Goal: Complete application form

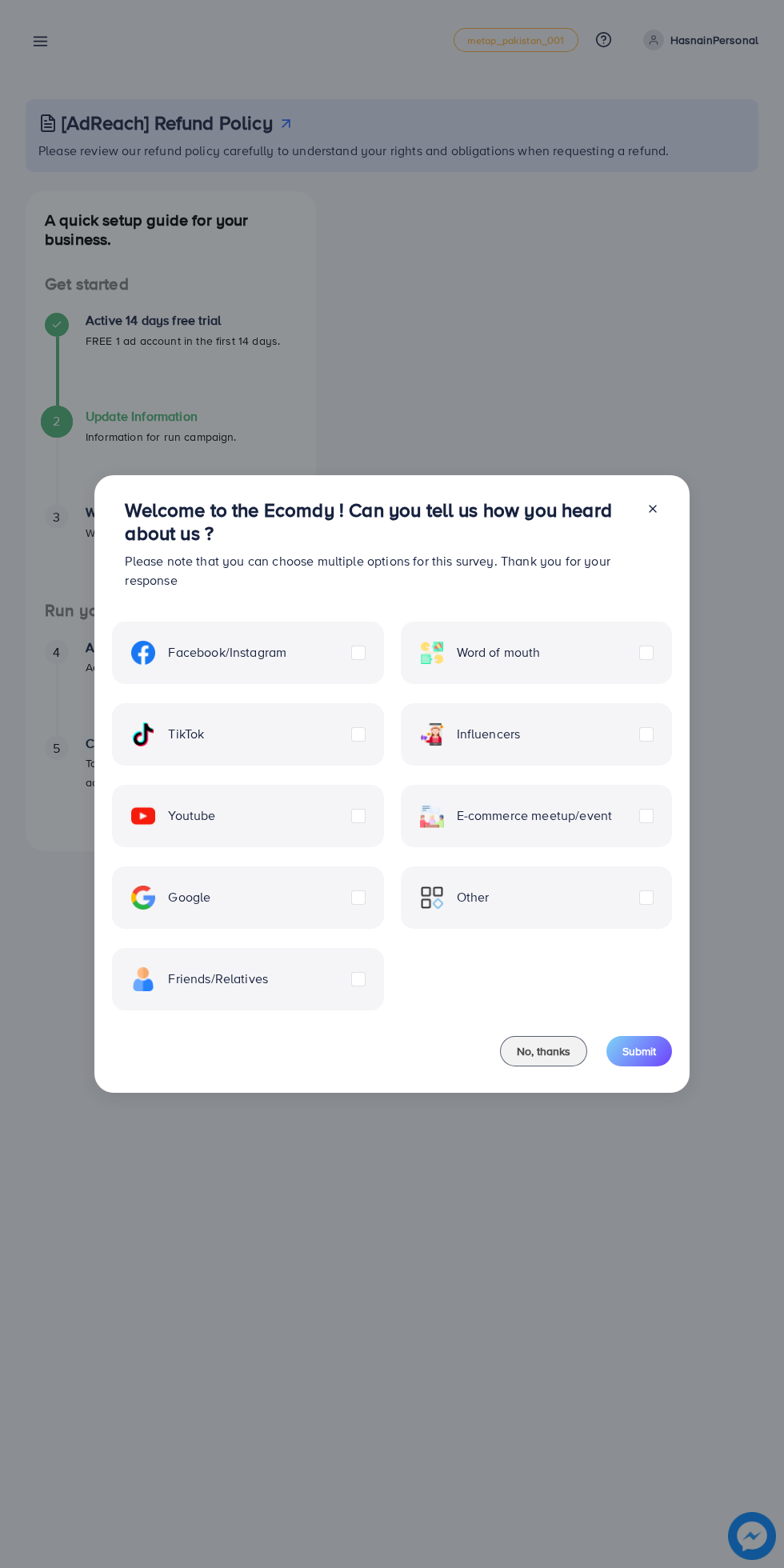
click at [204, 736] on label "TikTok" at bounding box center [167, 734] width 73 height 24
click at [642, 1053] on span "Submit" at bounding box center [639, 1051] width 33 height 16
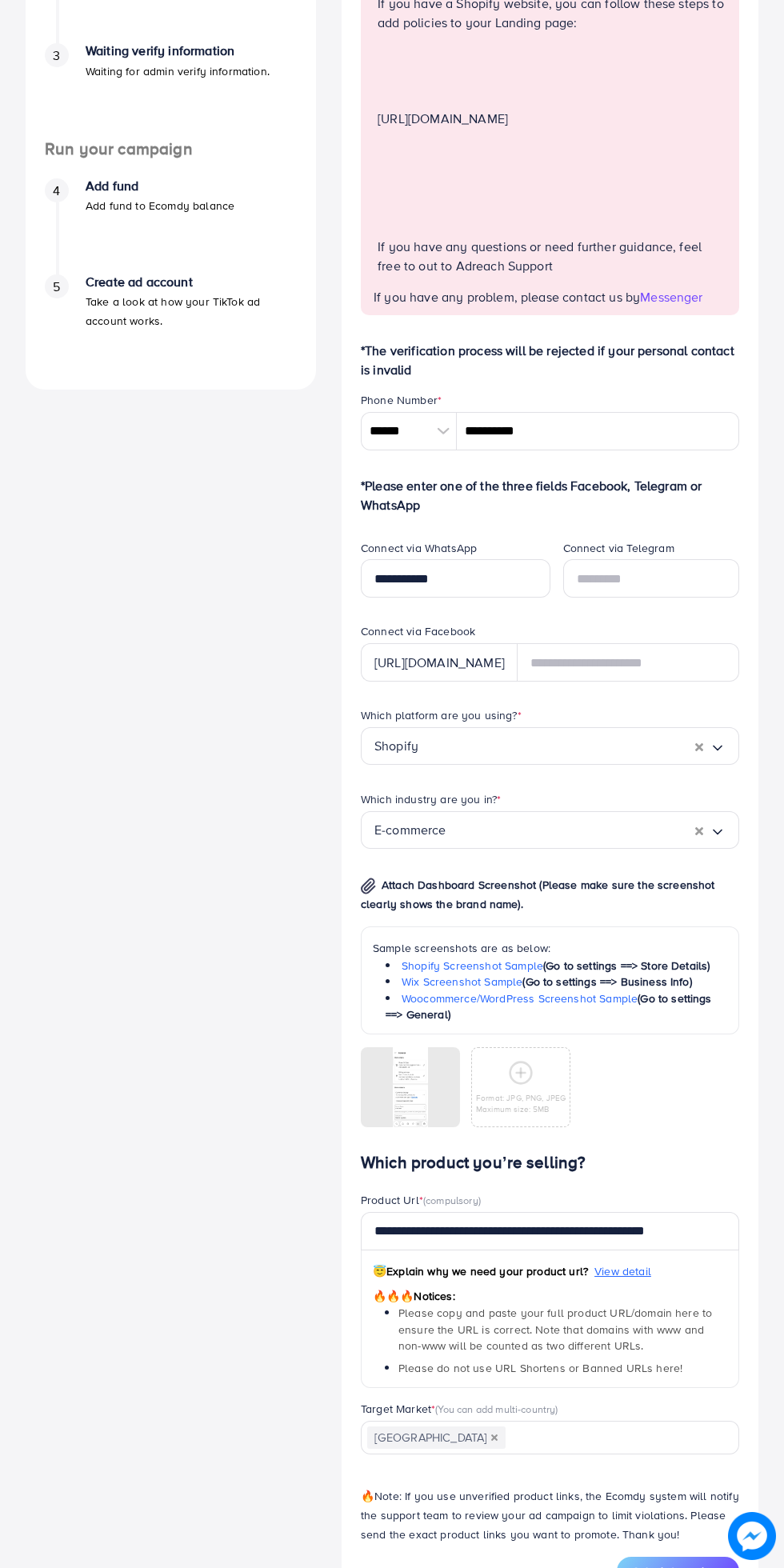
scroll to position [503, 0]
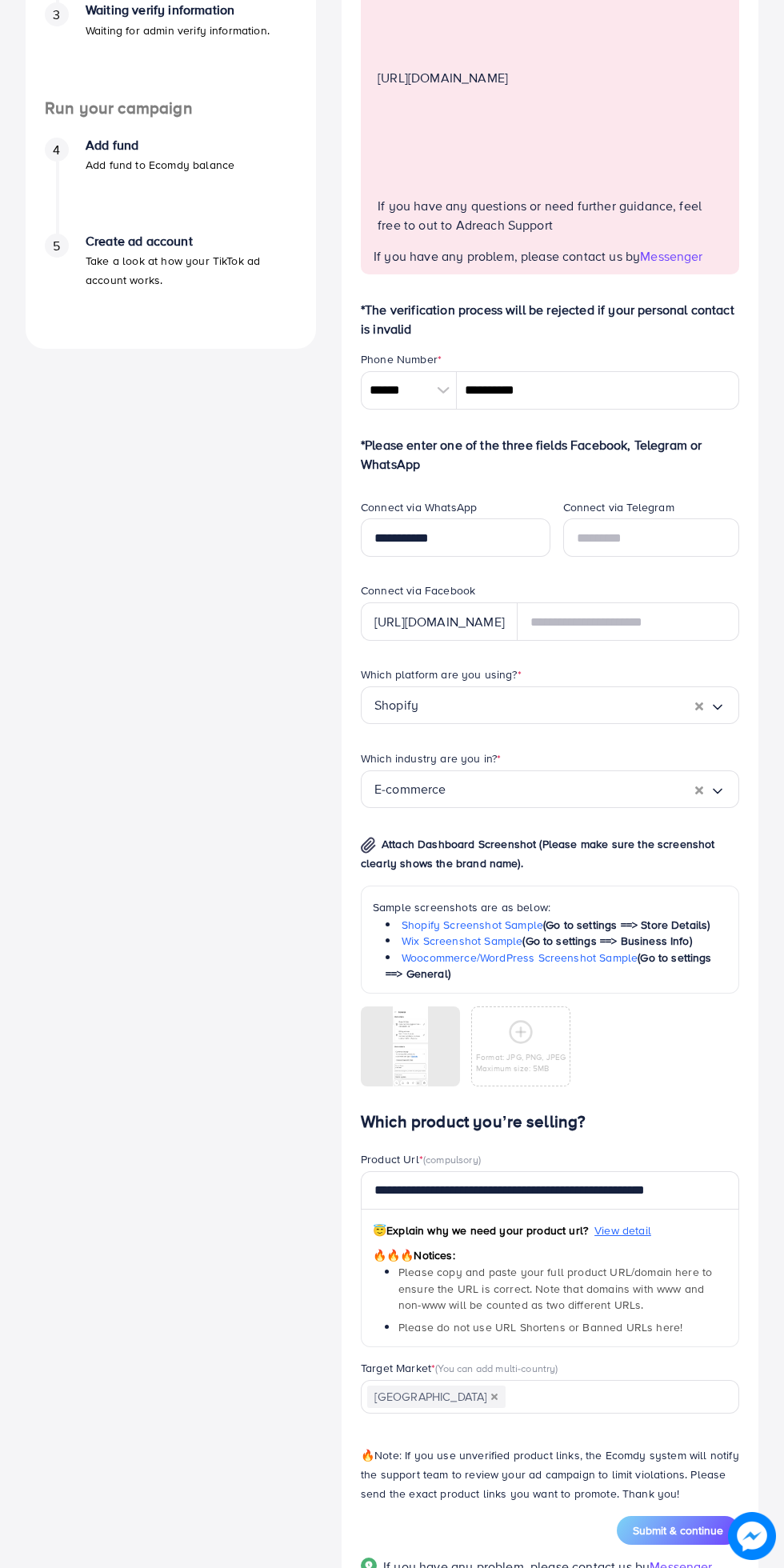
click at [0, 0] on div at bounding box center [0, 0] width 0 height 0
click at [0, 0] on icon at bounding box center [0, 0] width 0 height 0
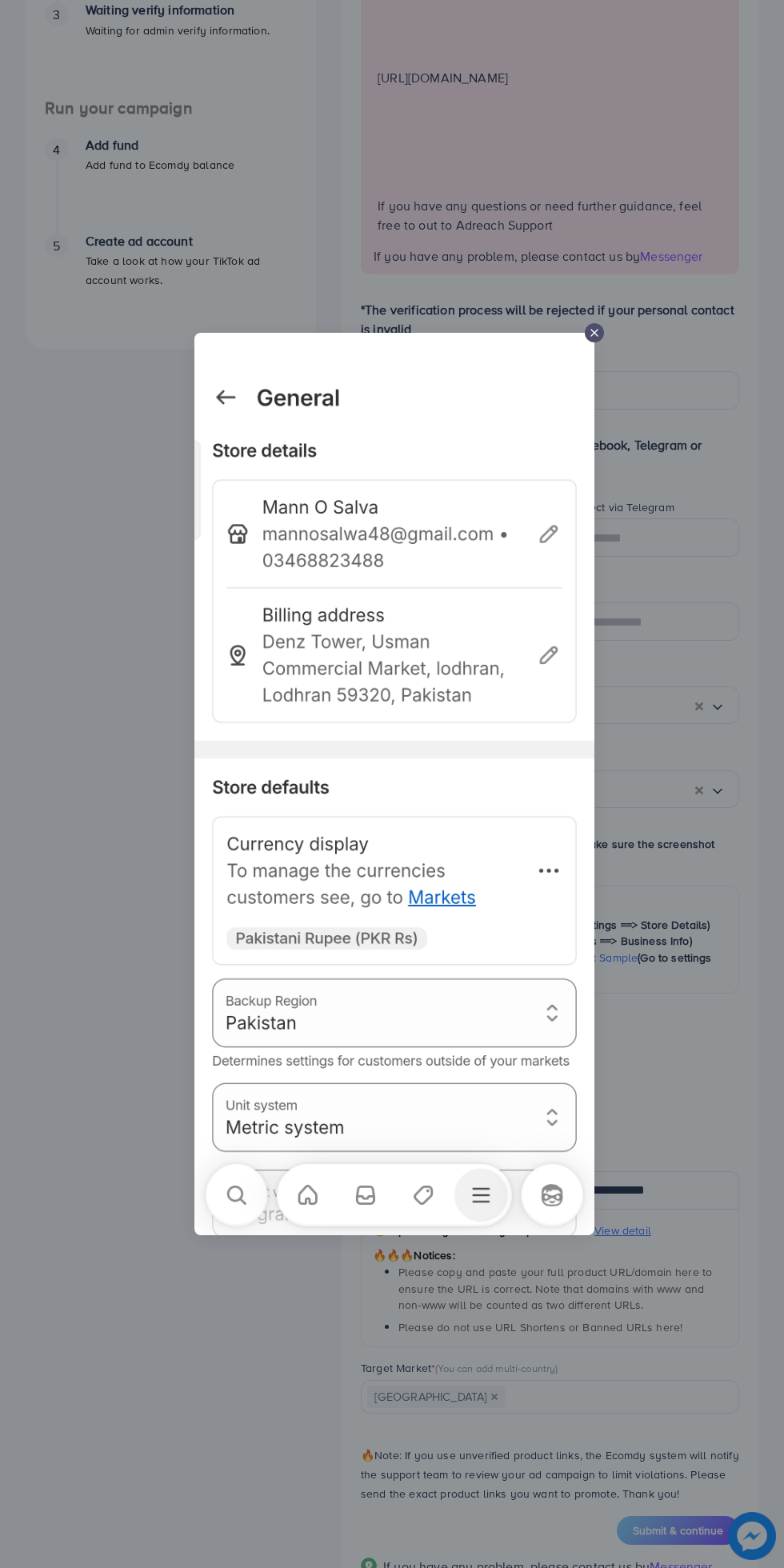
click at [587, 342] on div at bounding box center [595, 333] width 19 height 19
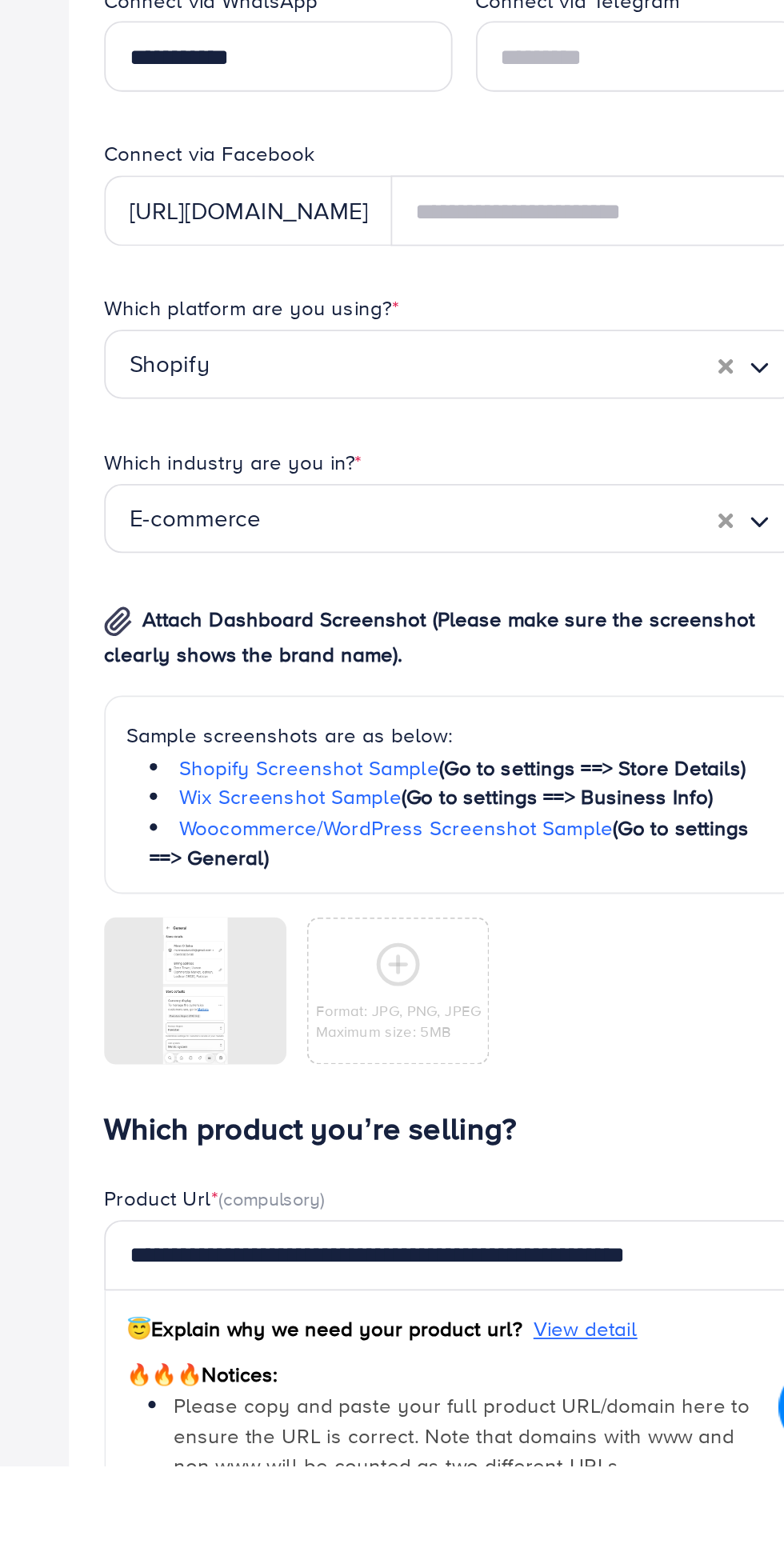
scroll to position [244, 0]
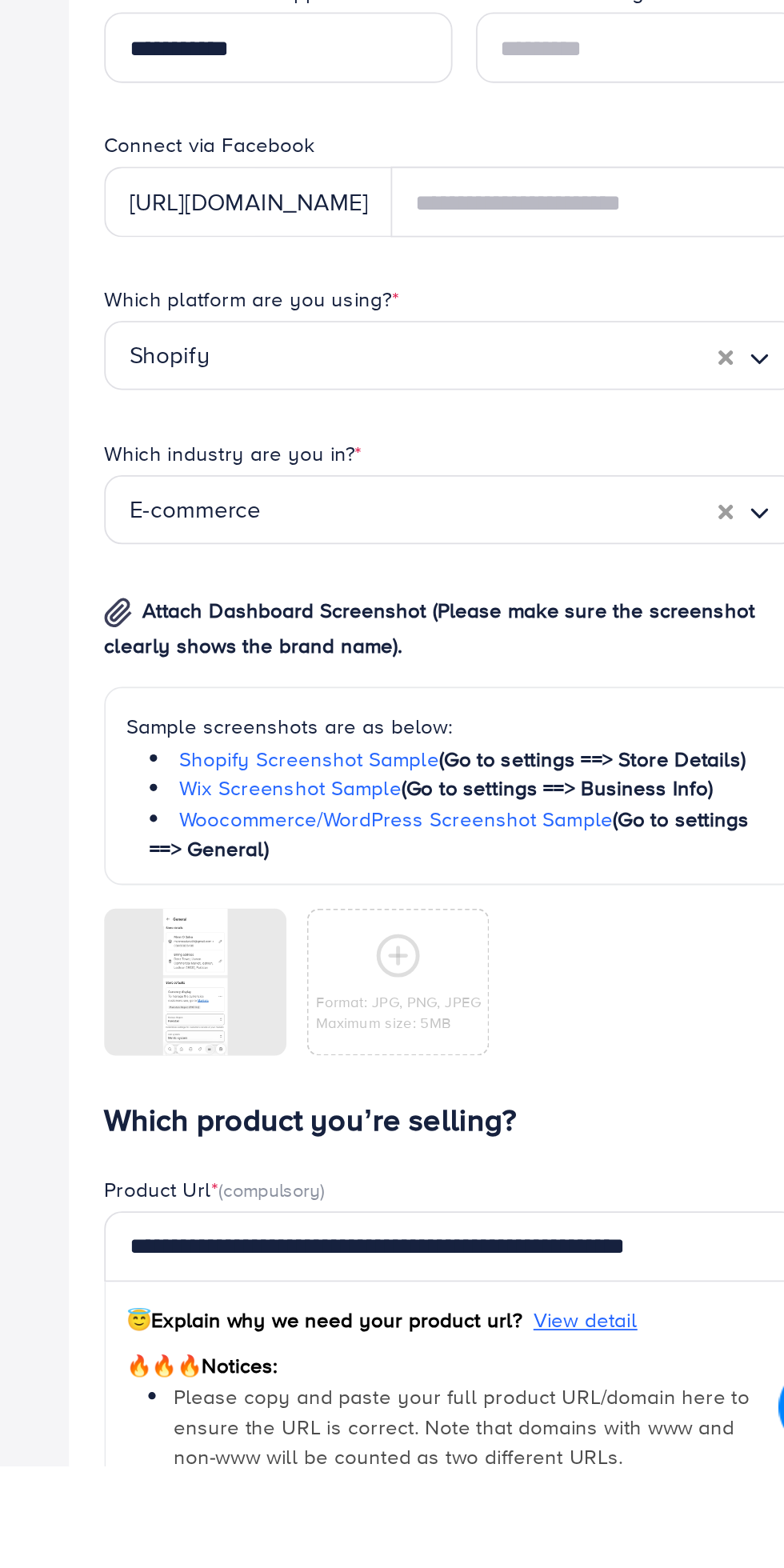
click at [0, 0] on div at bounding box center [0, 0] width 0 height 0
click at [0, 0] on icon at bounding box center [0, 0] width 0 height 0
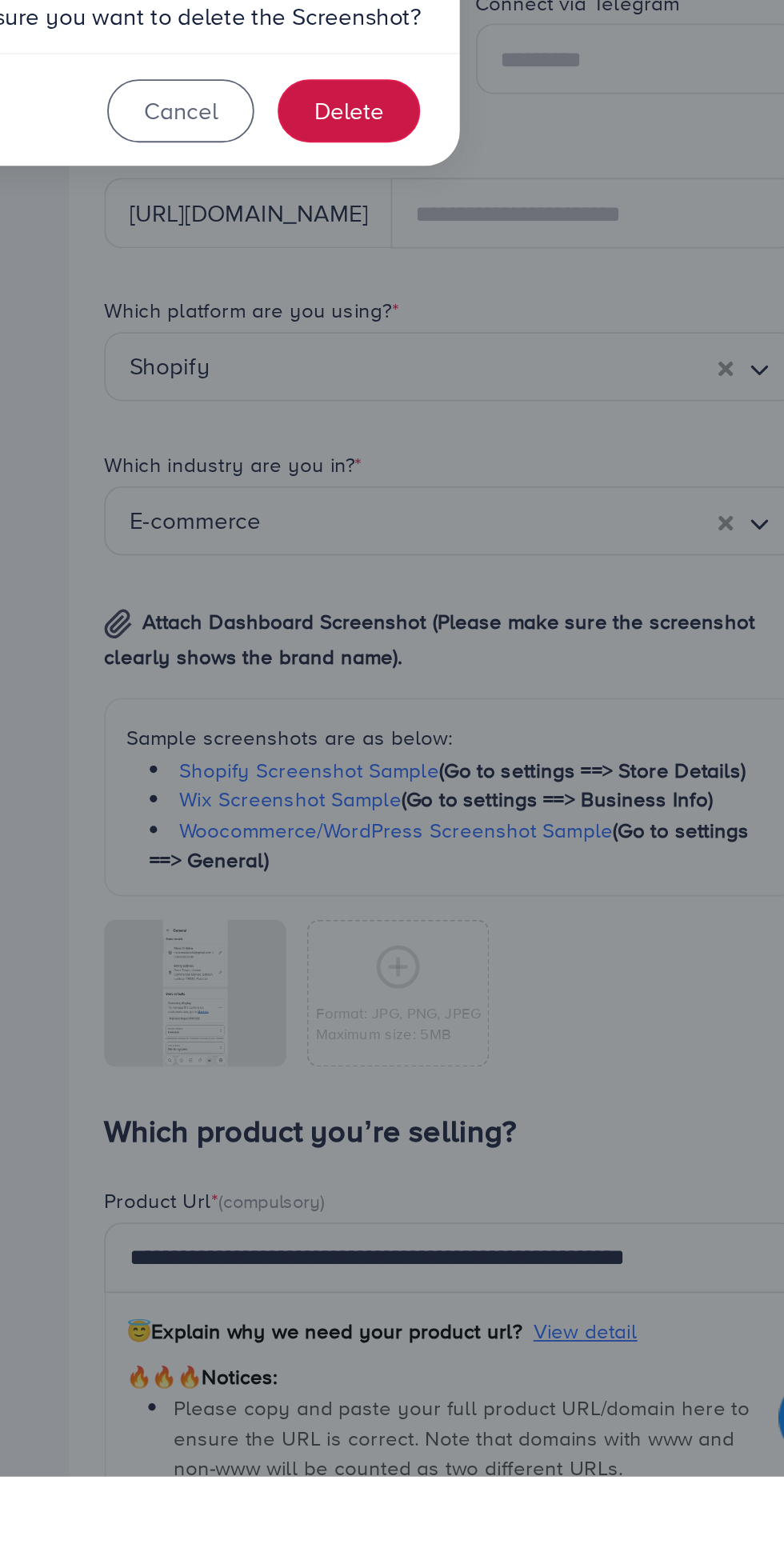
click at [494, 842] on button "Delete" at bounding box center [493, 825] width 77 height 34
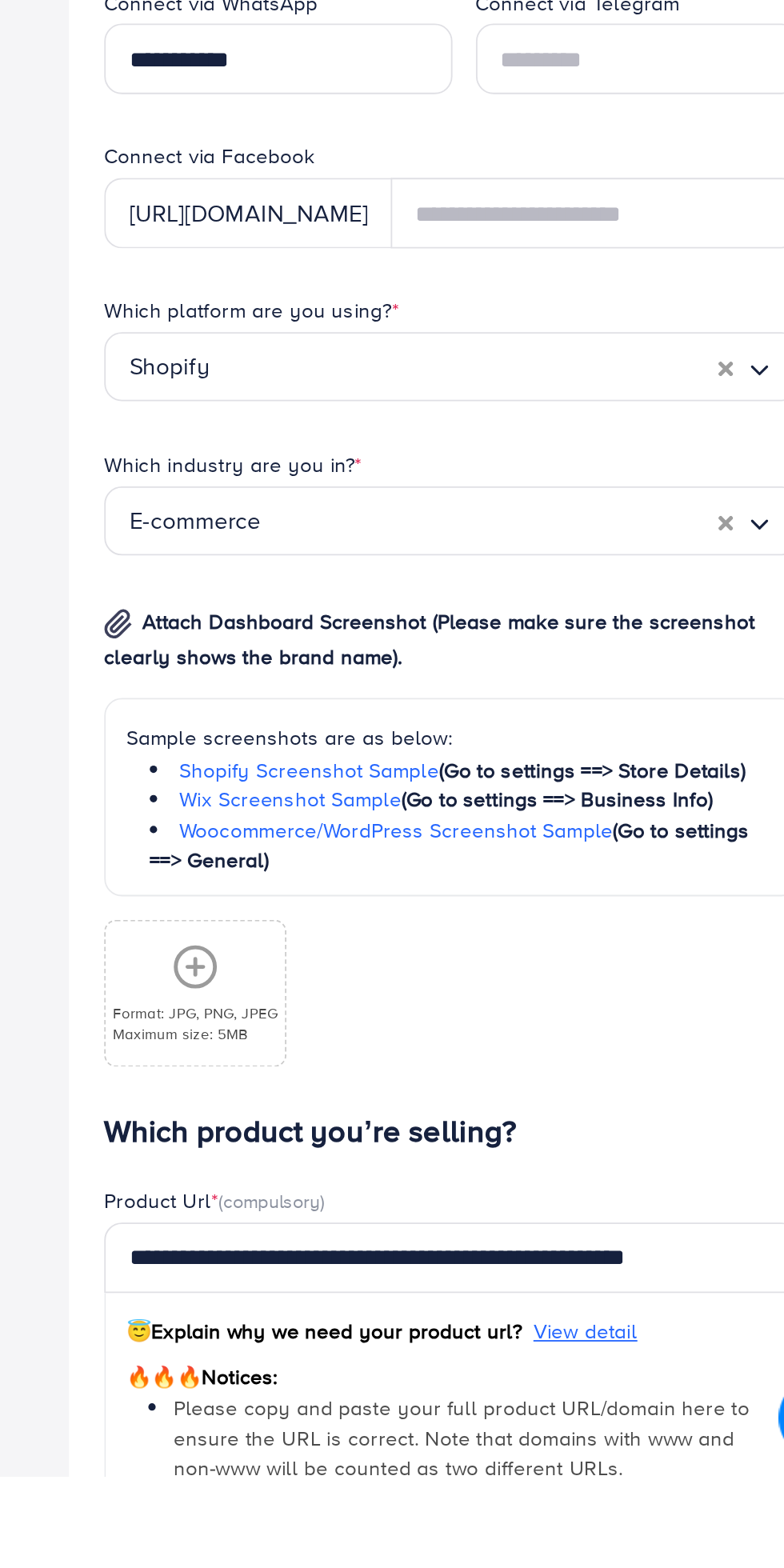
click at [404, 1303] on icon at bounding box center [410, 1290] width 26 height 26
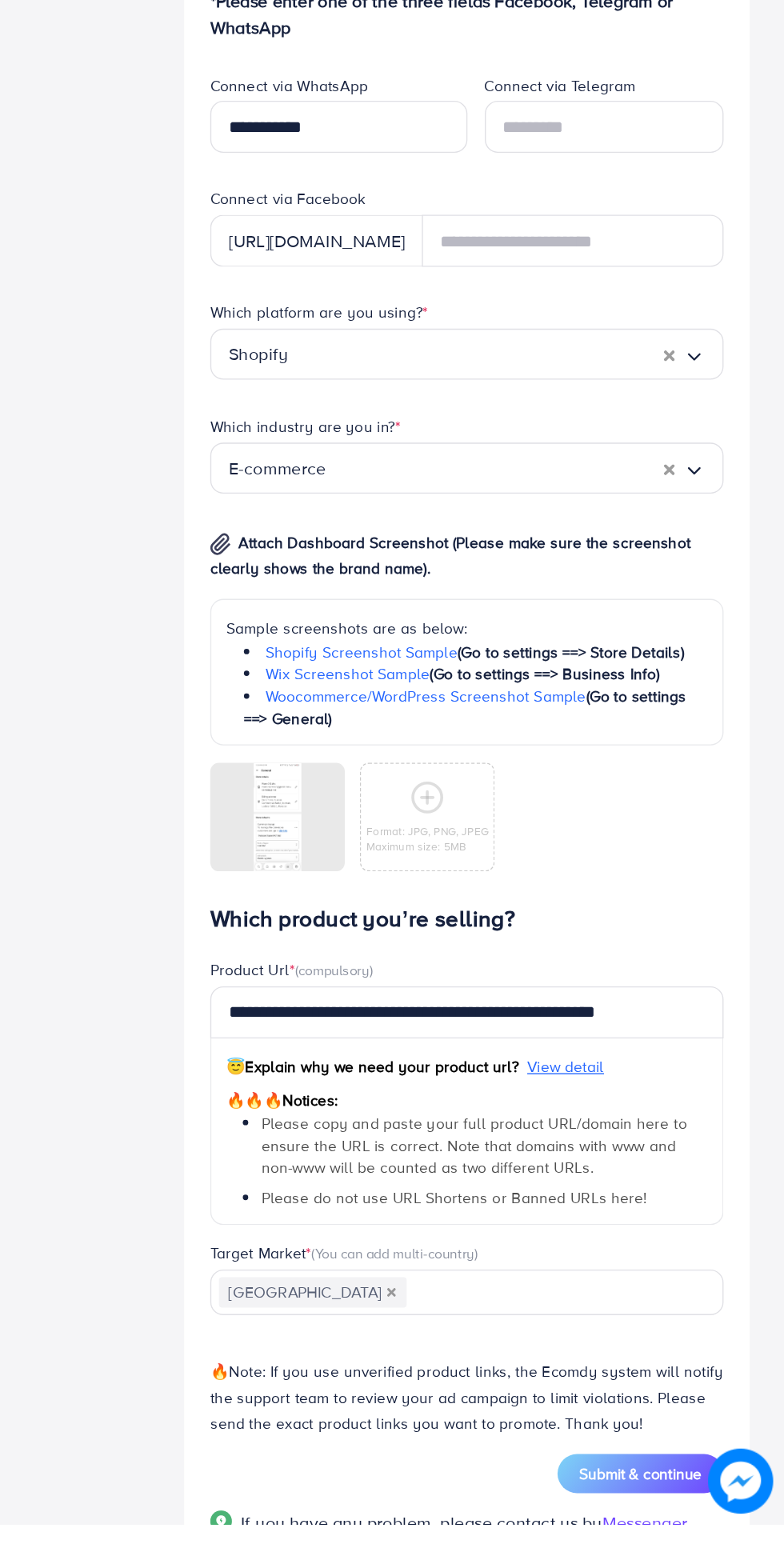
click at [681, 1538] on span "Submit & continue" at bounding box center [678, 1530] width 91 height 16
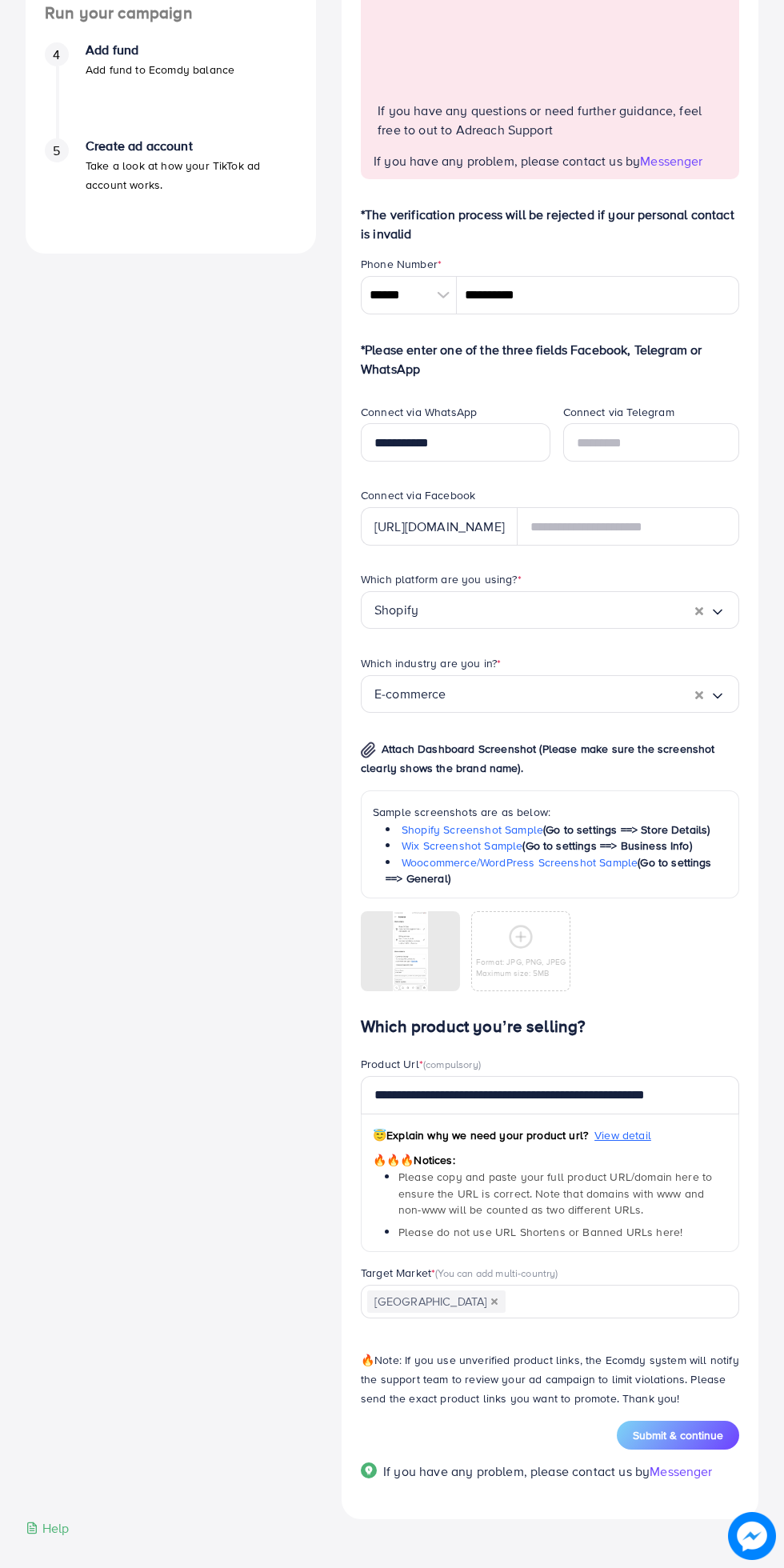
scroll to position [609, 0]
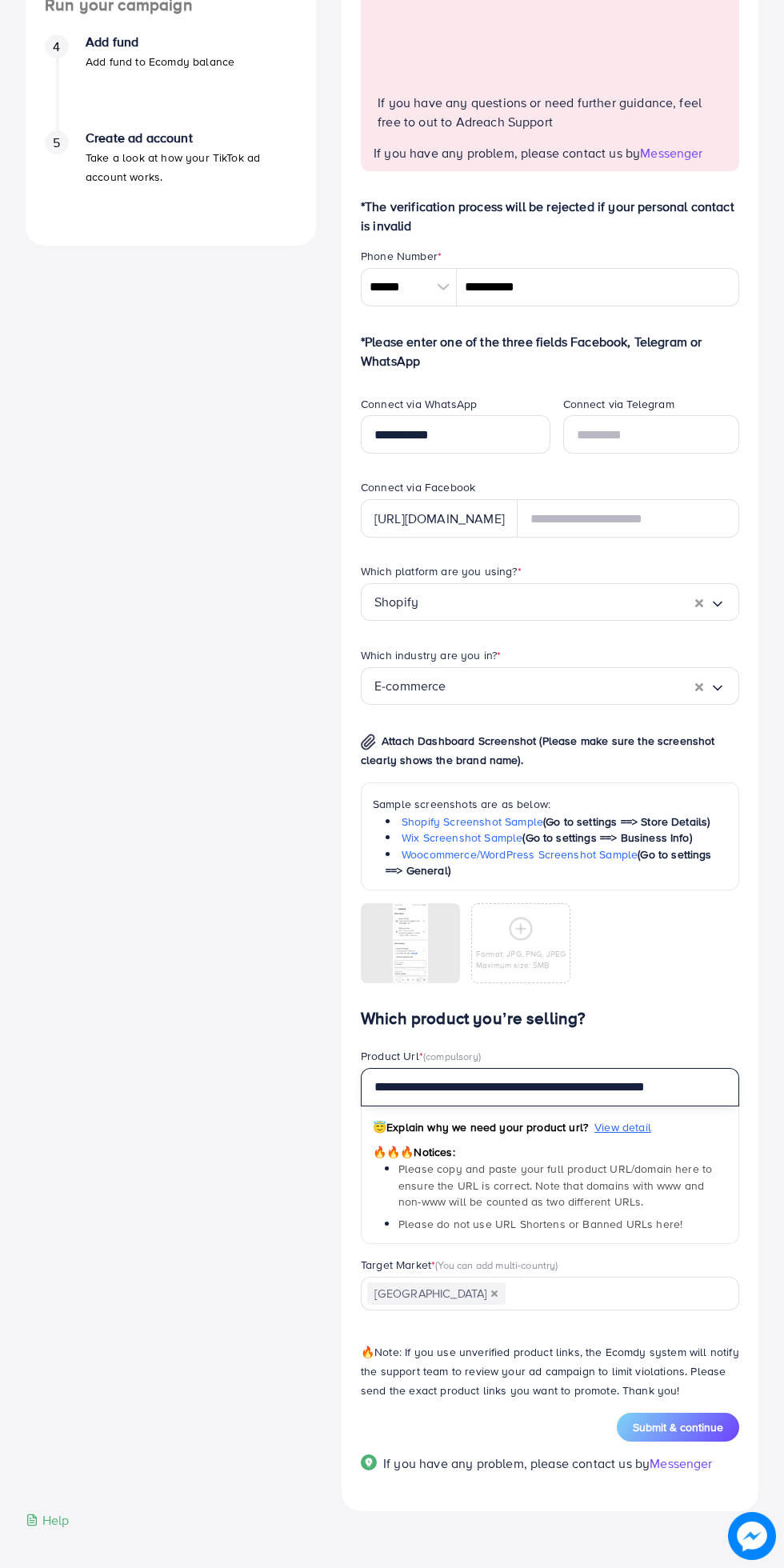
click at [721, 1106] on input "**********" at bounding box center [551, 1087] width 379 height 38
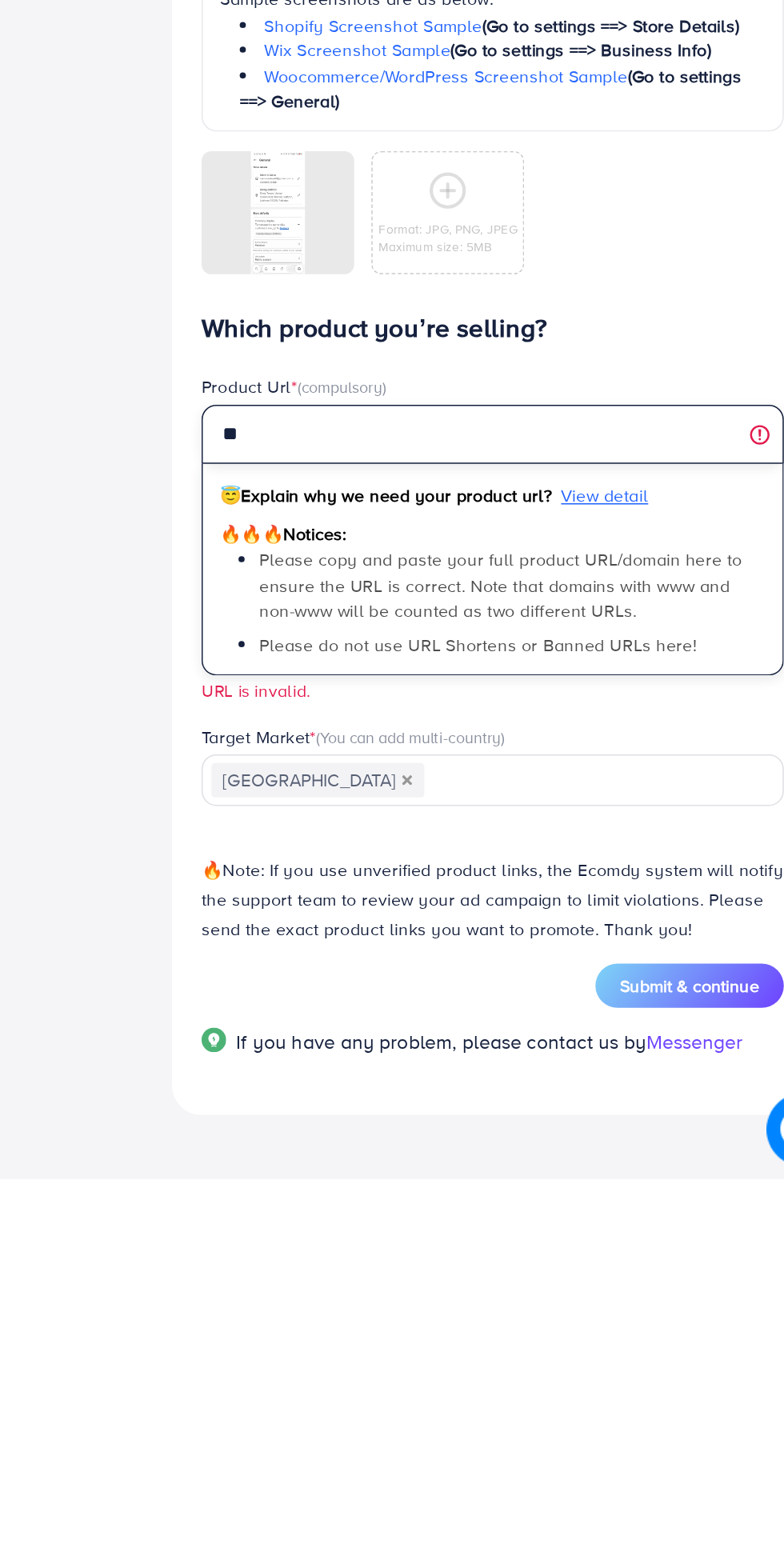
type input "*"
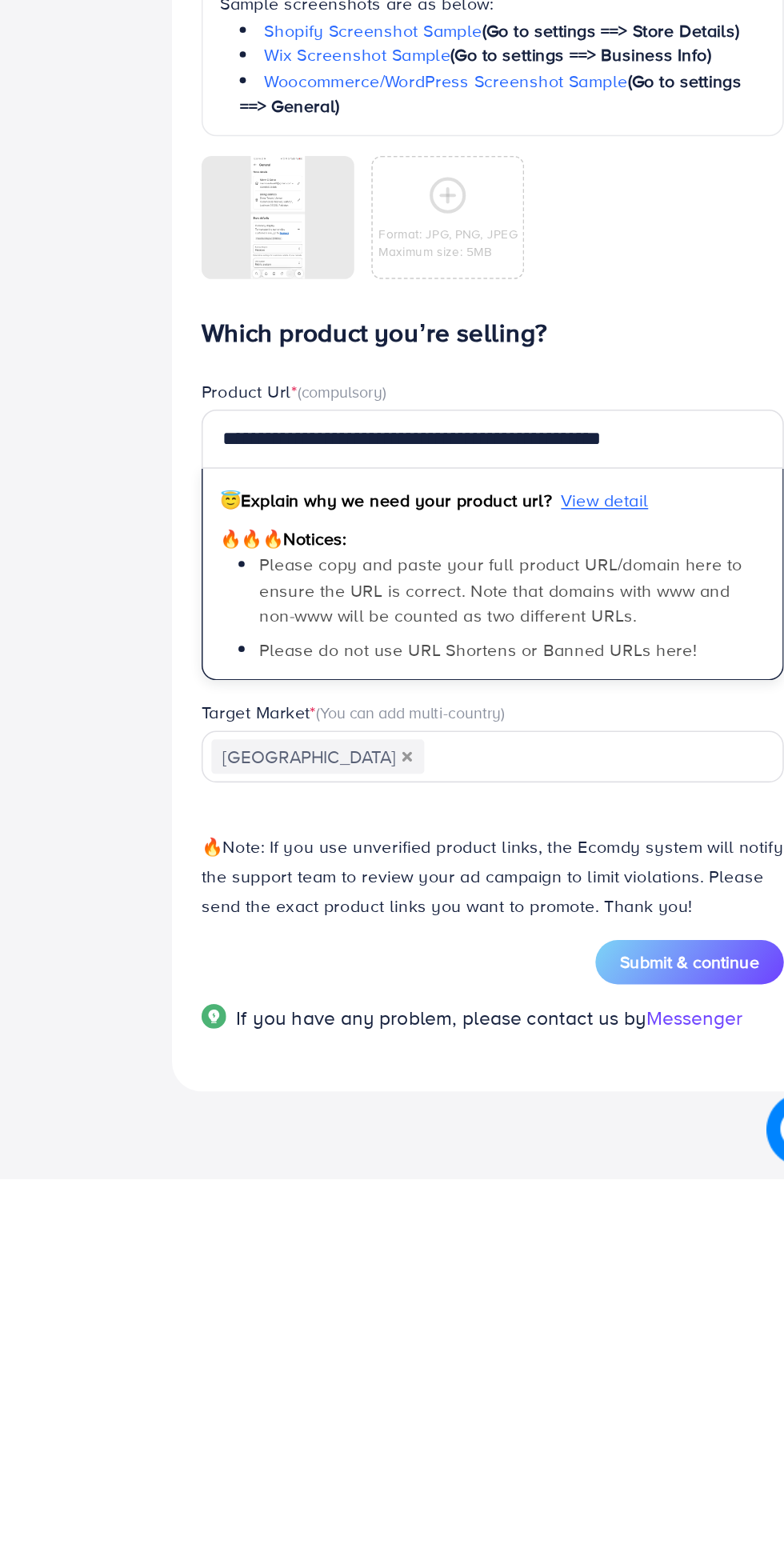
click at [288, 1188] on div "A quick setup guide for your business. Get started Active 14 days free trial FR…" at bounding box center [170, 548] width 316 height 1925
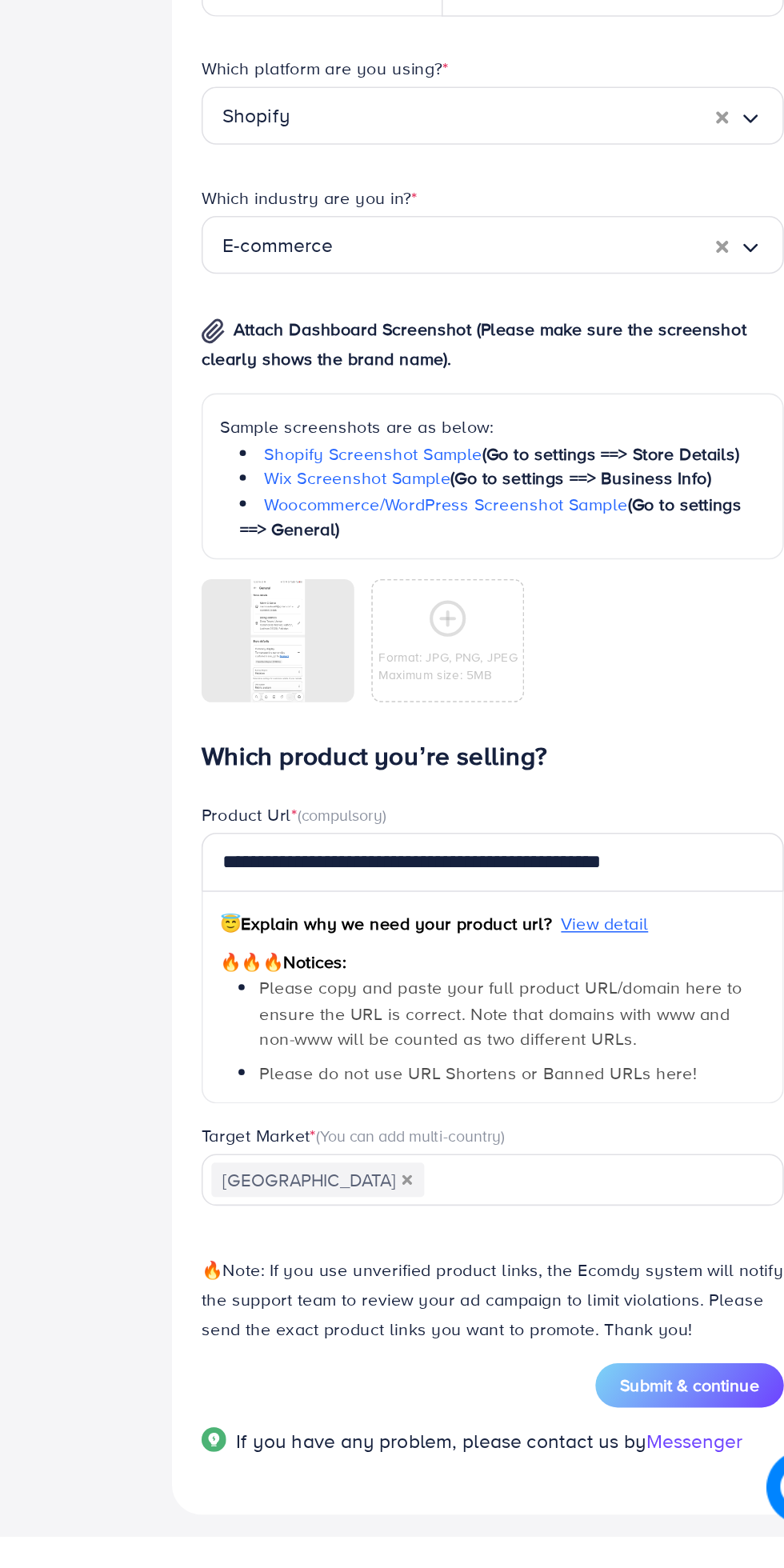
scroll to position [503, 0]
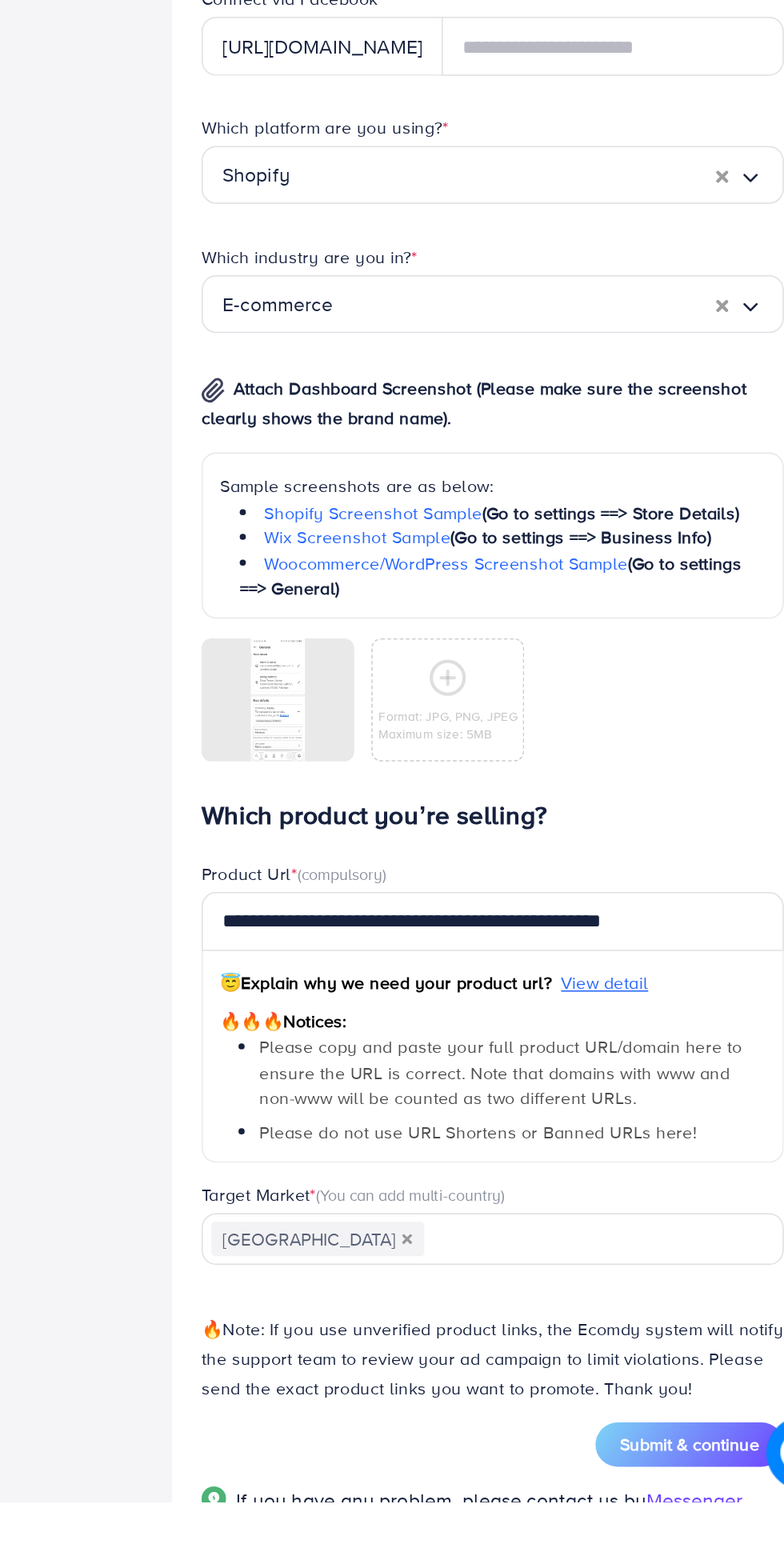
click at [688, 1538] on span "Submit & continue" at bounding box center [678, 1530] width 91 height 16
type input "**********"
